Goal: Find specific page/section: Find specific page/section

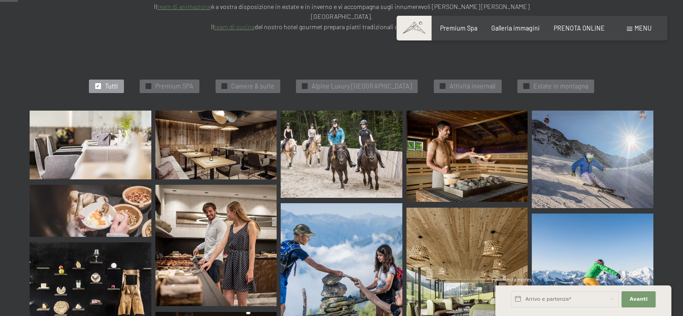
scroll to position [240, 0]
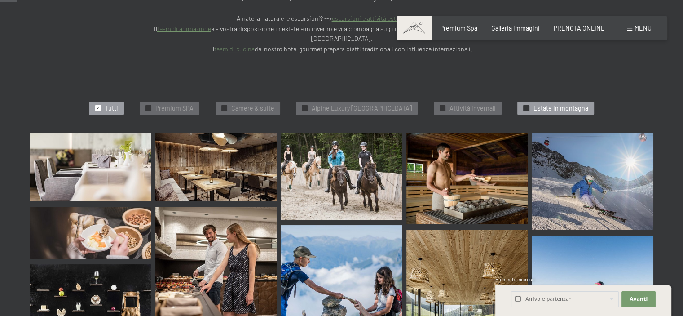
click at [528, 102] on div "✓ Estate in [PERSON_NAME]" at bounding box center [556, 108] width 76 height 13
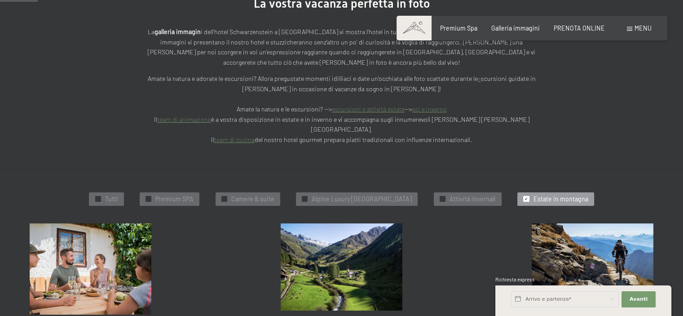
scroll to position [154, 0]
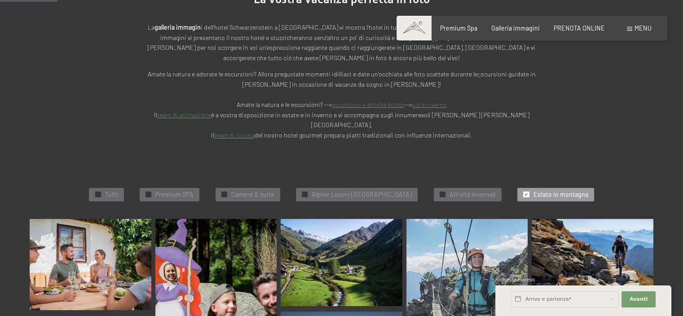
click at [532, 188] on div "✓ Estate in [PERSON_NAME]" at bounding box center [556, 194] width 76 height 13
click at [527, 188] on div "✓ Estate in [PERSON_NAME]" at bounding box center [556, 194] width 76 height 13
click at [349, 190] on span "Alpine Luxury [GEOGRAPHIC_DATA]" at bounding box center [362, 194] width 100 height 9
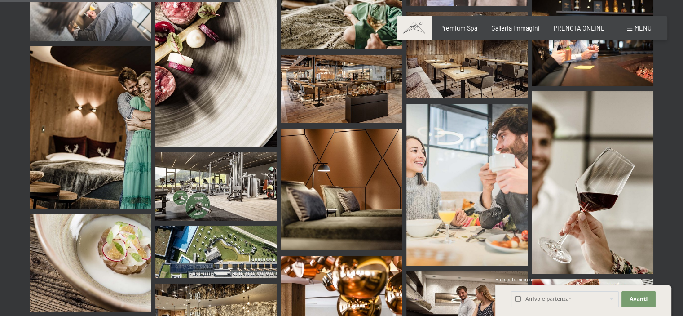
scroll to position [692, 0]
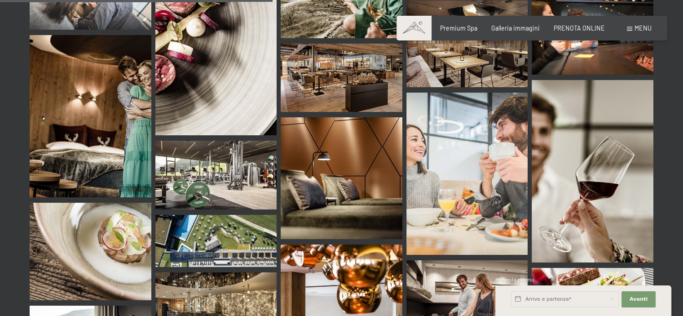
click at [635, 31] on span "Menu" at bounding box center [643, 28] width 17 height 8
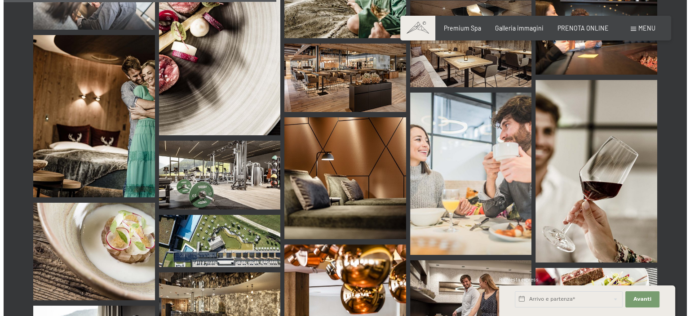
scroll to position [696, 0]
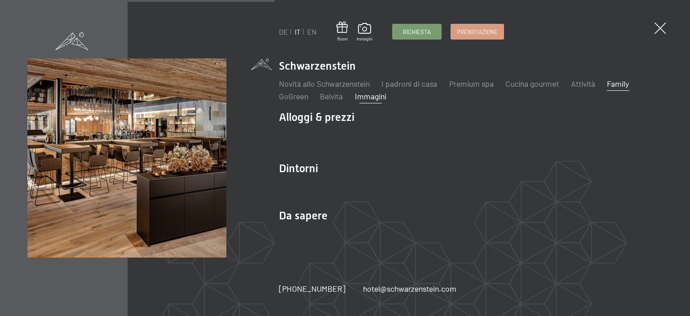
click at [612, 86] on link "Family" at bounding box center [618, 84] width 22 height 10
